Goal: Navigation & Orientation: Go to known website

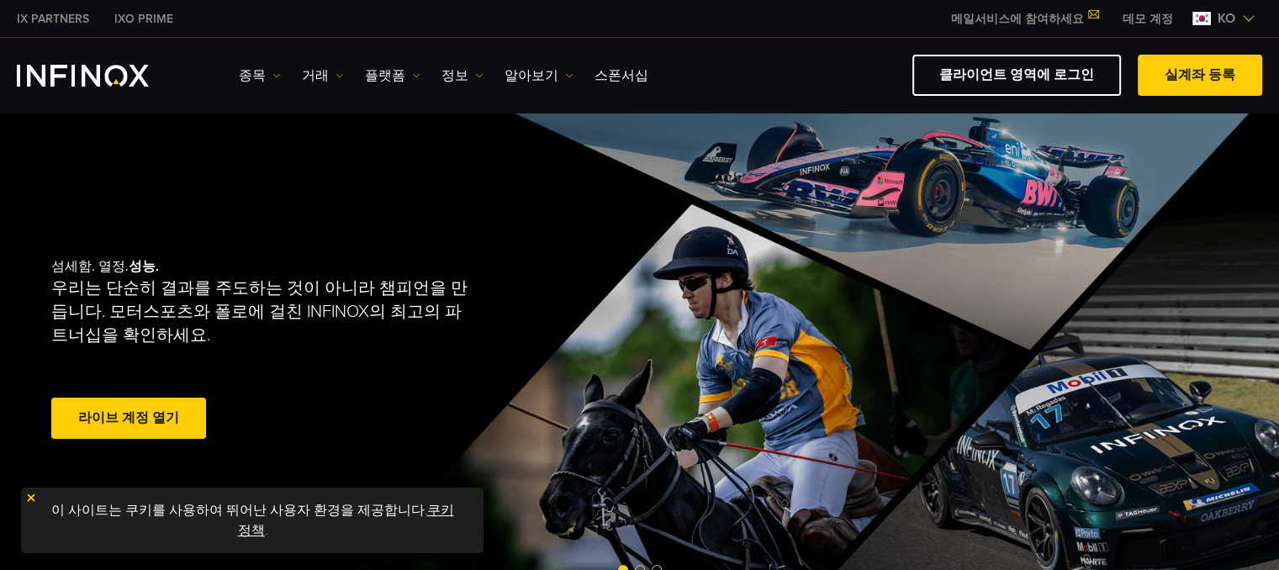
click at [117, 75] on img "INFINOX Logo" at bounding box center [83, 76] width 132 height 22
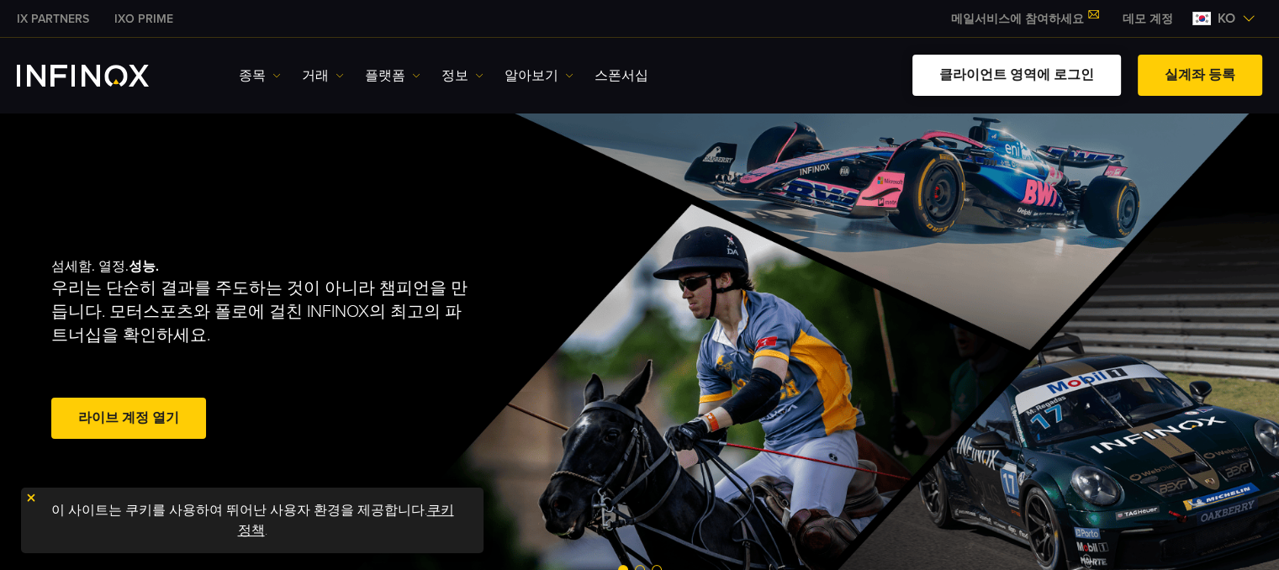
click at [1055, 73] on link "클라이언트 영역에 로그인" at bounding box center [1016, 75] width 208 height 41
